Goal: Information Seeking & Learning: Find specific fact

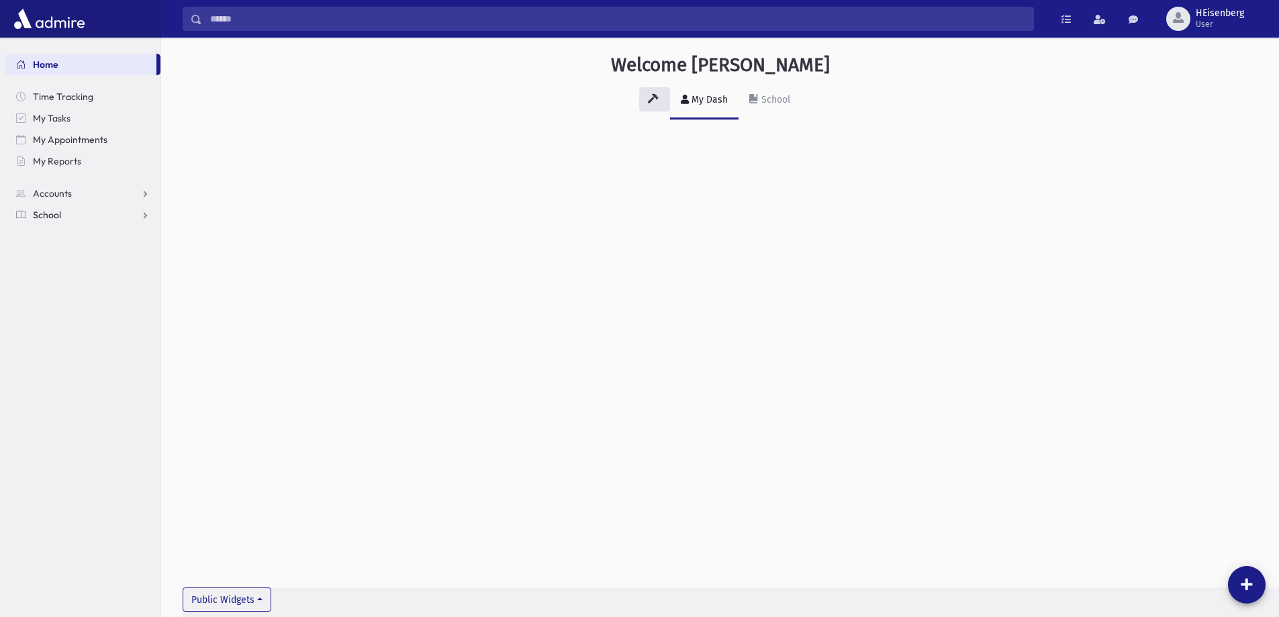
click at [60, 213] on span "School" at bounding box center [47, 215] width 28 height 12
click at [66, 236] on span "Students" at bounding box center [58, 236] width 37 height 12
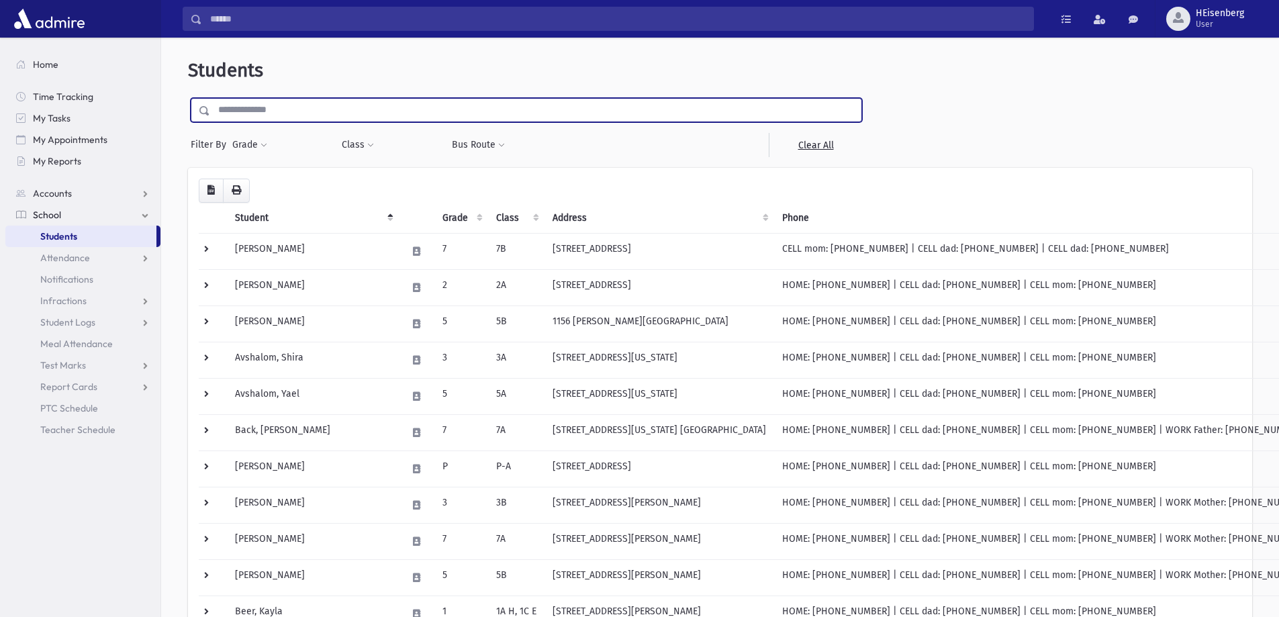
click at [354, 109] on input "text" at bounding box center [535, 110] width 651 height 24
type input "*******"
click at [188, 98] on input "submit" at bounding box center [207, 107] width 38 height 18
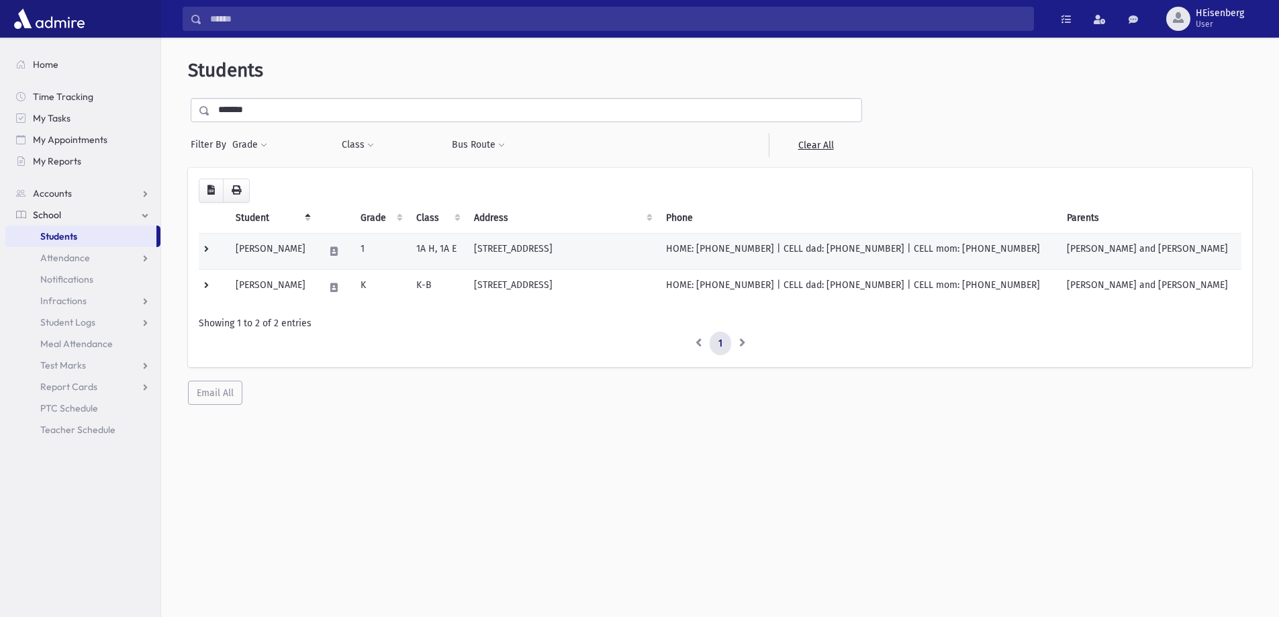
click at [316, 250] on td "[PERSON_NAME]" at bounding box center [272, 251] width 89 height 36
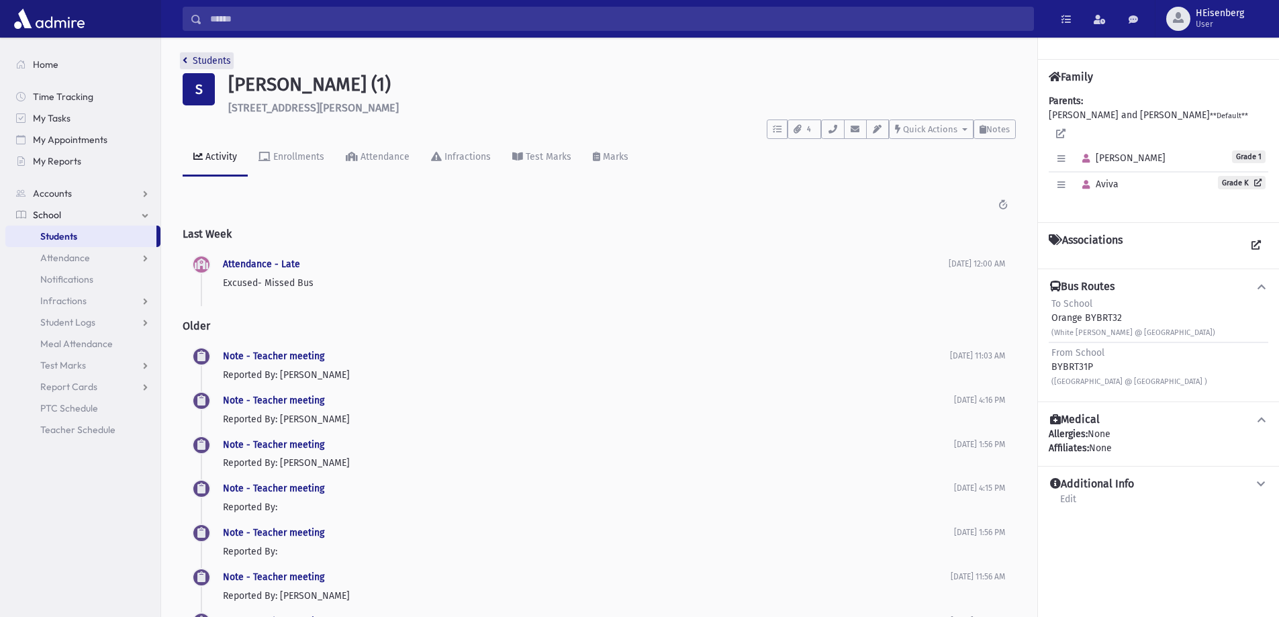
click at [193, 60] on link "Students" at bounding box center [207, 60] width 48 height 11
